Goal: Task Accomplishment & Management: Manage account settings

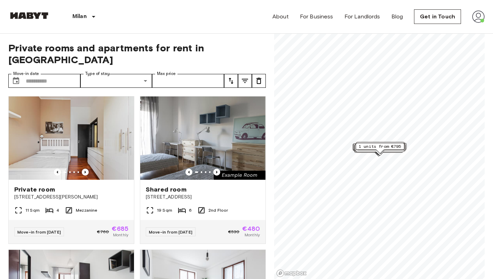
click at [482, 17] on img at bounding box center [478, 16] width 13 height 13
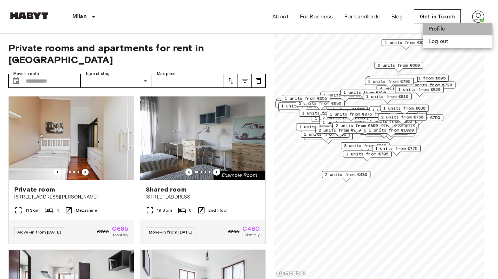
click at [439, 32] on li "Profile" at bounding box center [458, 29] width 70 height 13
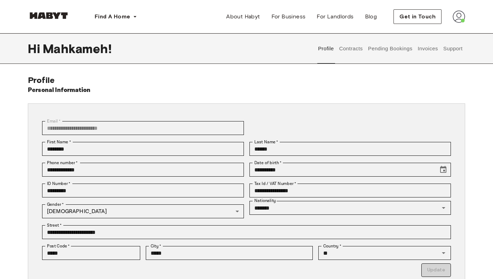
click at [353, 49] on button "Contracts" at bounding box center [350, 48] width 25 height 31
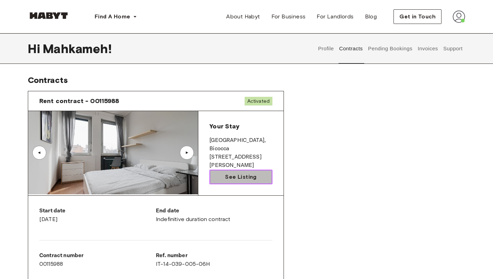
click at [246, 174] on span "See Listing" at bounding box center [240, 177] width 31 height 8
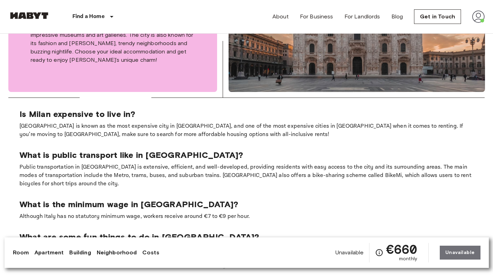
scroll to position [1272, 0]
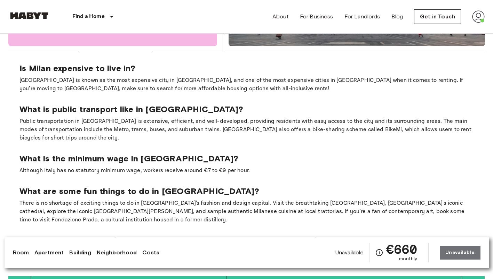
click at [483, 17] on img at bounding box center [478, 16] width 13 height 13
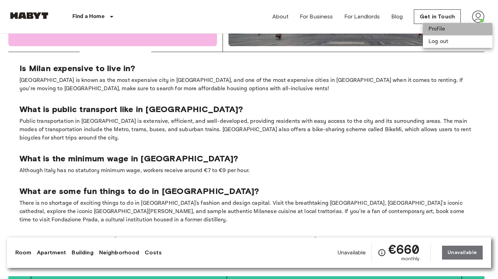
click at [448, 30] on li "Profile" at bounding box center [458, 29] width 70 height 13
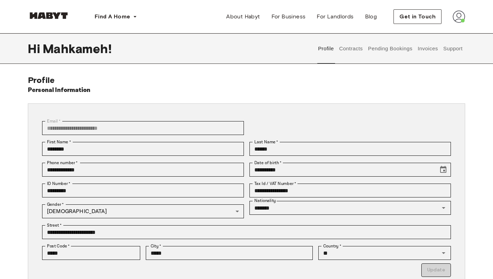
click at [408, 49] on button "Pending Bookings" at bounding box center [390, 48] width 46 height 31
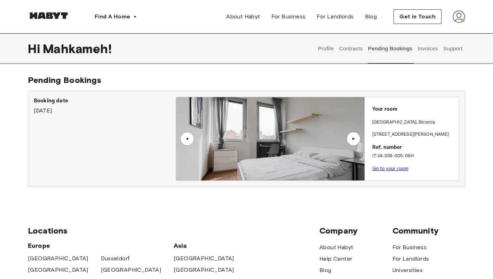
click at [425, 59] on button "Invoices" at bounding box center [427, 48] width 22 height 31
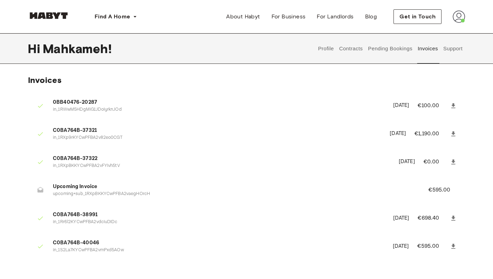
drag, startPoint x: 425, startPoint y: 59, endPoint x: 315, endPoint y: 92, distance: 114.4
click at [315, 92] on ul "0BB40476-20287 in_1RWwM5HDgMiG1JDoIyrknJOd June 6th, 2025 €100.00 C0BA764B-3732…" at bounding box center [246, 178] width 437 height 175
click at [448, 62] on button "Support" at bounding box center [452, 48] width 21 height 31
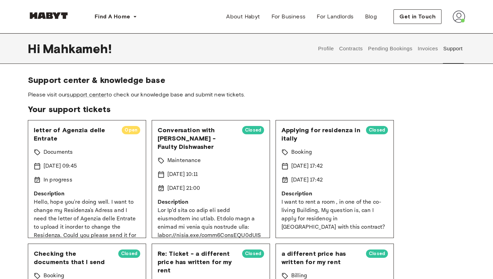
click at [326, 58] on button "Profile" at bounding box center [326, 48] width 18 height 31
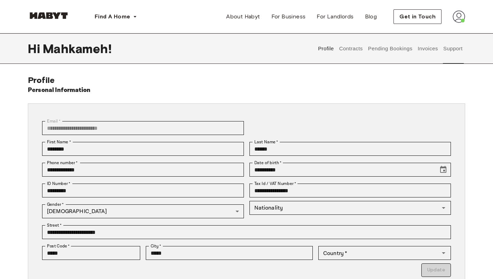
type input "*******"
type input "**"
click at [351, 53] on button "Contracts" at bounding box center [350, 48] width 25 height 31
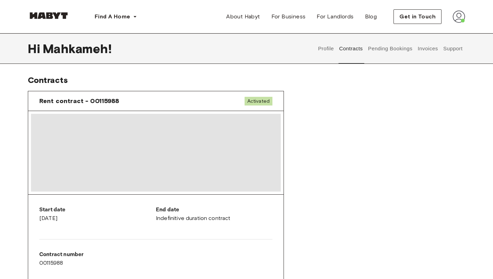
click at [389, 51] on button "Pending Bookings" at bounding box center [390, 48] width 46 height 31
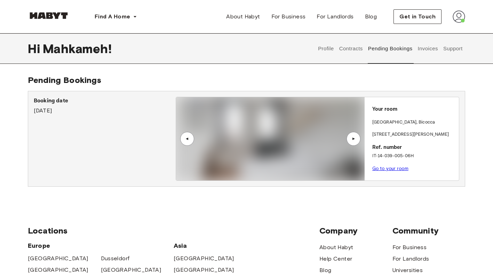
click at [389, 51] on button "Pending Bookings" at bounding box center [390, 48] width 46 height 31
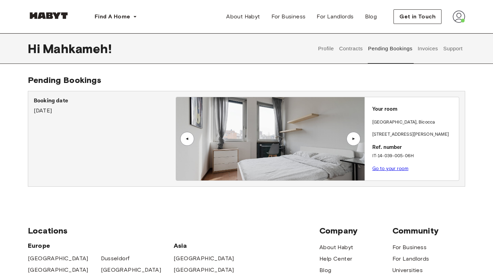
click at [355, 48] on button "Contracts" at bounding box center [350, 48] width 25 height 31
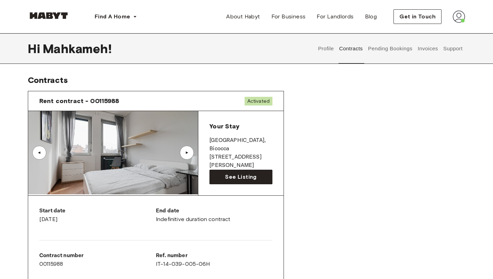
click at [320, 49] on button "Profile" at bounding box center [326, 48] width 18 height 31
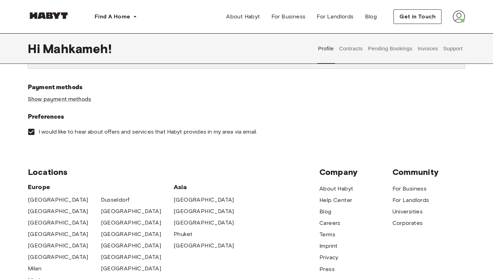
scroll to position [281, 0]
